Goal: Check status: Check status

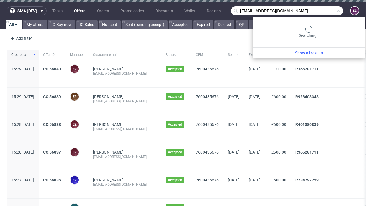
type input "[EMAIL_ADDRESS][DOMAIN_NAME]"
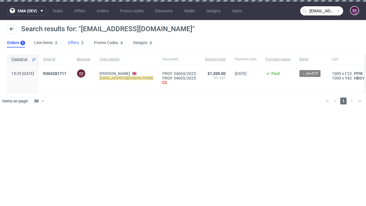
click at [76, 43] on link "Offers 2" at bounding box center [76, 42] width 17 height 9
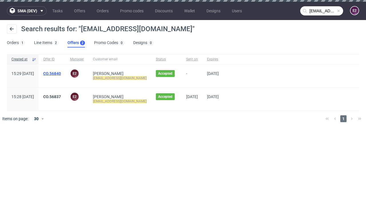
click at [61, 73] on link "CO.56840" at bounding box center [52, 73] width 18 height 5
